Goal: Task Accomplishment & Management: Manage account settings

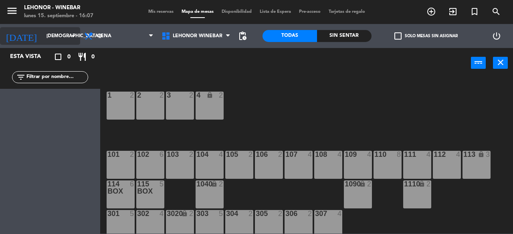
click at [42, 37] on input "[DEMOGRAPHIC_DATA][DATE]" at bounding box center [74, 36] width 64 height 14
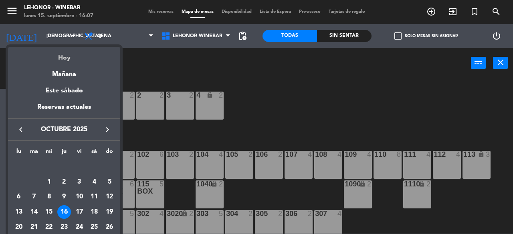
click at [68, 58] on div "Hoy" at bounding box center [64, 55] width 112 height 16
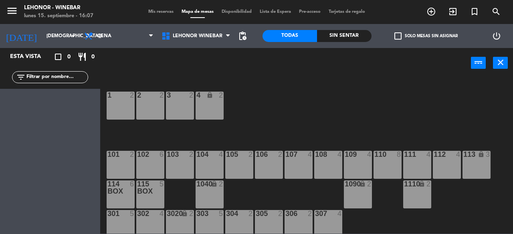
type input "[DATE]"
click at [12, 8] on icon "menu" at bounding box center [12, 11] width 12 height 12
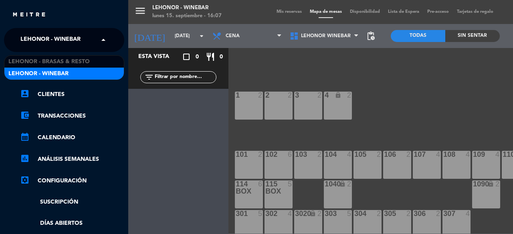
click at [77, 37] on span "Lehonor - Winebar" at bounding box center [50, 40] width 60 height 17
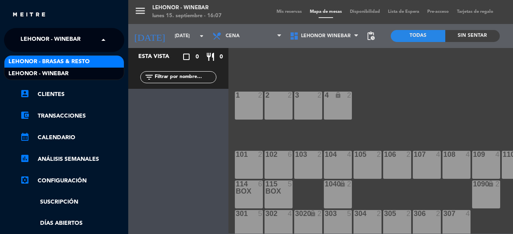
click at [76, 57] on span "Lehonor - Brasas & Resto" at bounding box center [48, 61] width 81 height 9
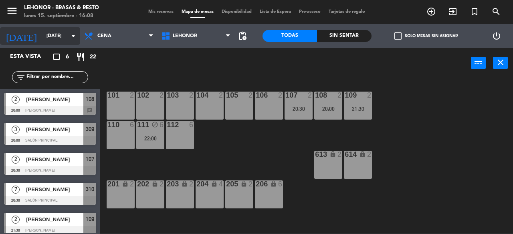
click at [43, 32] on input "[DATE]" at bounding box center [74, 36] width 64 height 14
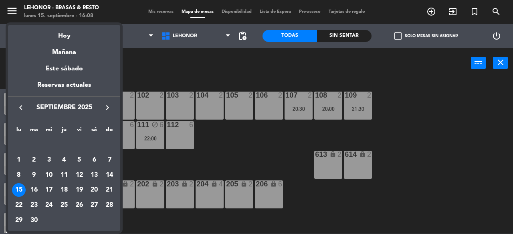
click at [230, 60] on div at bounding box center [256, 117] width 513 height 234
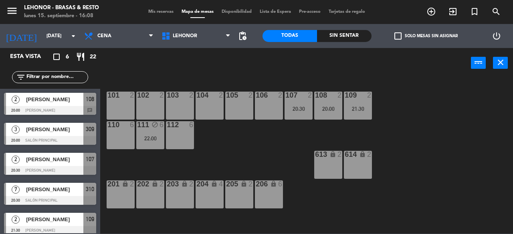
scroll to position [35, 0]
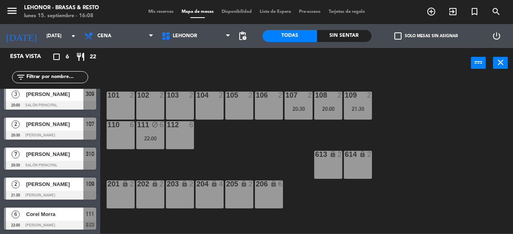
click at [148, 14] on span "Mis reservas" at bounding box center [160, 12] width 33 height 4
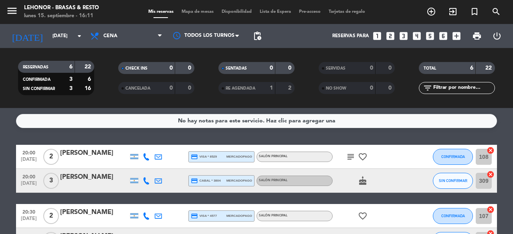
click at [349, 159] on icon "subject" at bounding box center [351, 157] width 10 height 10
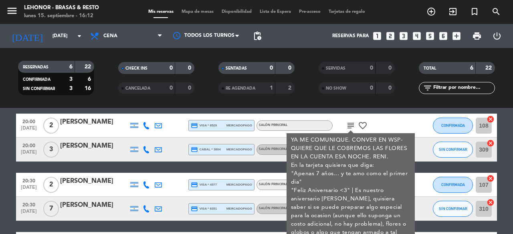
scroll to position [33, 0]
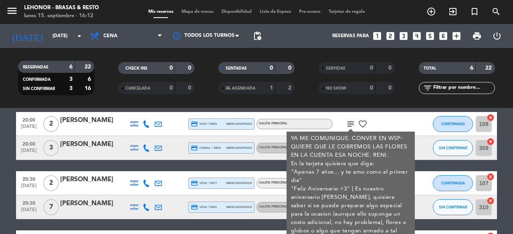
click at [393, 121] on div "subject YA ME COMUNIQUE. CONVER EN WSP- QUIERE QUE LE COBREMOS LAS FLORES EN LA…" at bounding box center [368, 124] width 72 height 24
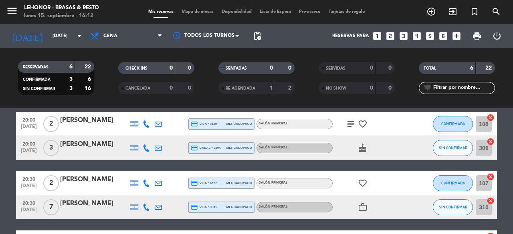
scroll to position [128, 0]
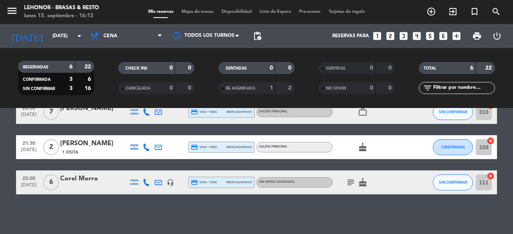
click at [352, 182] on icon "subject" at bounding box center [351, 183] width 10 height 10
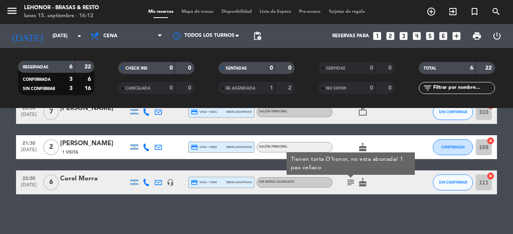
click at [333, 209] on div "No hay notas para este servicio. Haz clic para agregar una 20:00 [DATE] 2 [PERS…" at bounding box center [256, 171] width 513 height 126
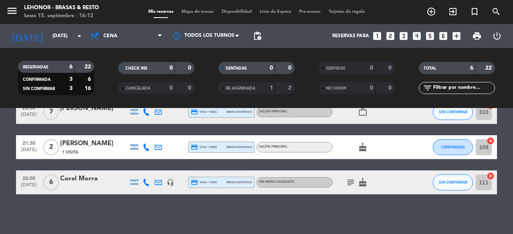
click at [356, 187] on div "subject cake" at bounding box center [368, 183] width 72 height 24
click at [354, 185] on icon "subject" at bounding box center [351, 183] width 10 height 10
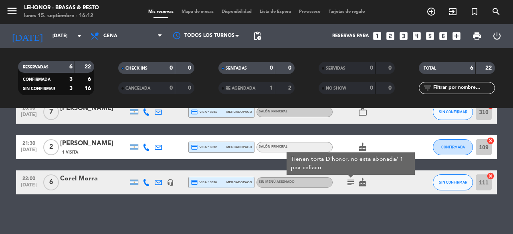
click at [296, 218] on div "No hay notas para este servicio. Haz clic para agregar una 20:00 [DATE] 2 [PERS…" at bounding box center [256, 171] width 513 height 126
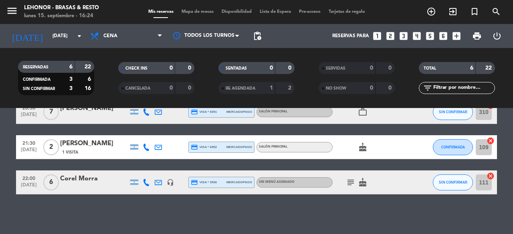
click at [348, 183] on icon "subject" at bounding box center [351, 183] width 10 height 10
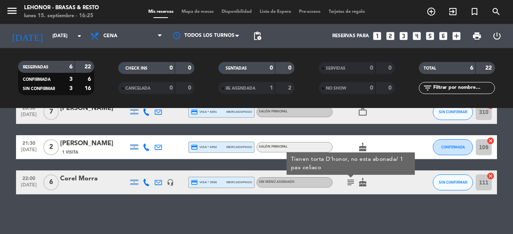
click at [95, 179] on div "Corel Morra" at bounding box center [94, 179] width 68 height 10
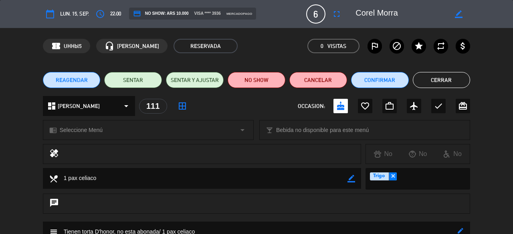
scroll to position [109, 0]
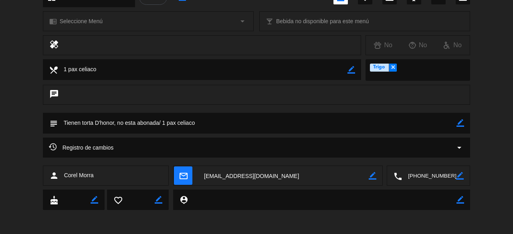
click at [459, 125] on icon "border_color" at bounding box center [460, 123] width 8 height 8
click at [459, 125] on icon at bounding box center [460, 123] width 8 height 8
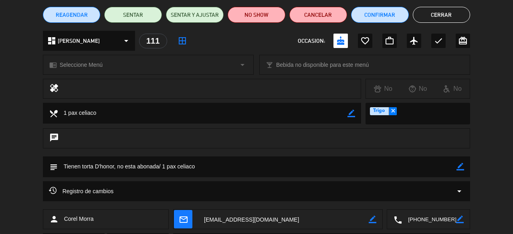
scroll to position [66, 0]
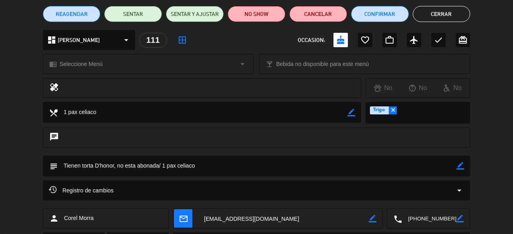
click at [457, 163] on icon "border_color" at bounding box center [460, 166] width 8 height 8
click at [116, 163] on textarea at bounding box center [257, 166] width 399 height 20
type textarea "Tienen torta D'honor (precio anterior $25.000), no esta abonada/ 1 pax celiaco"
click at [460, 165] on icon at bounding box center [460, 166] width 8 height 8
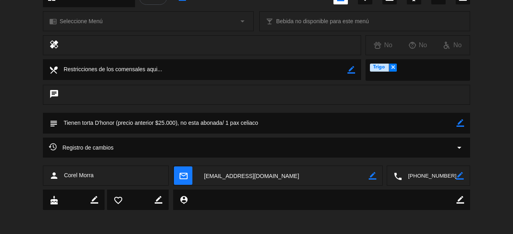
scroll to position [0, 0]
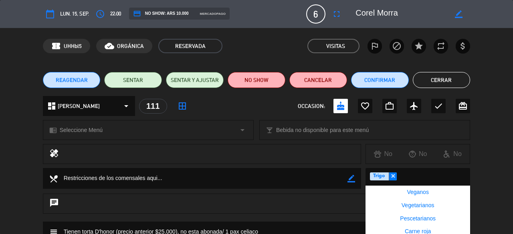
click at [376, 177] on span "Trigo" at bounding box center [379, 177] width 12 height 8
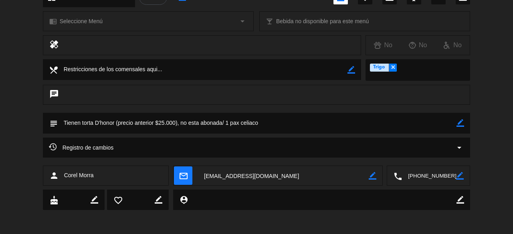
click at [482, 81] on div "local_dining border_color Seleccionar restricciones × Trigo ×" at bounding box center [256, 72] width 513 height 26
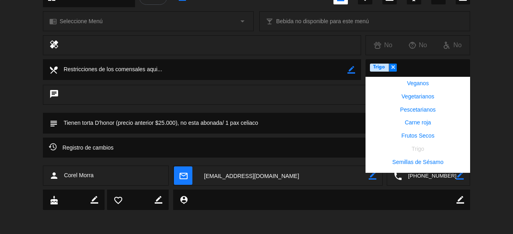
scroll to position [66, 0]
click at [407, 70] on div at bounding box center [433, 69] width 73 height 15
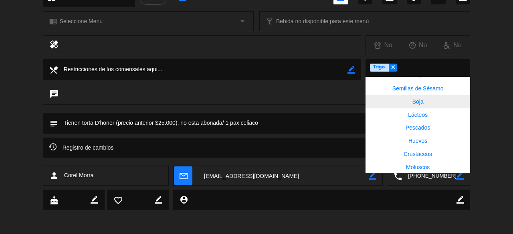
scroll to position [0, 0]
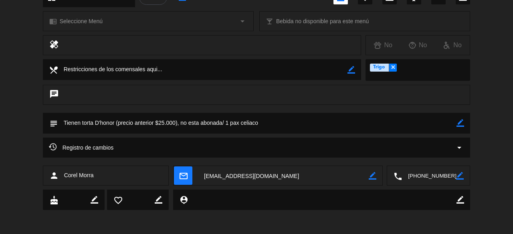
click at [493, 125] on div "subject border_color" at bounding box center [256, 125] width 513 height 25
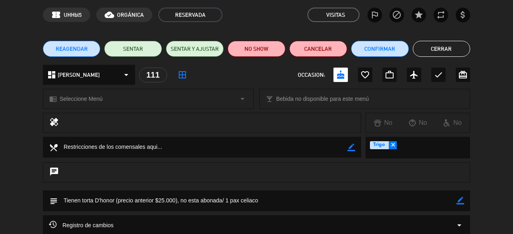
scroll to position [109, 0]
